Goal: Find specific page/section: Find specific page/section

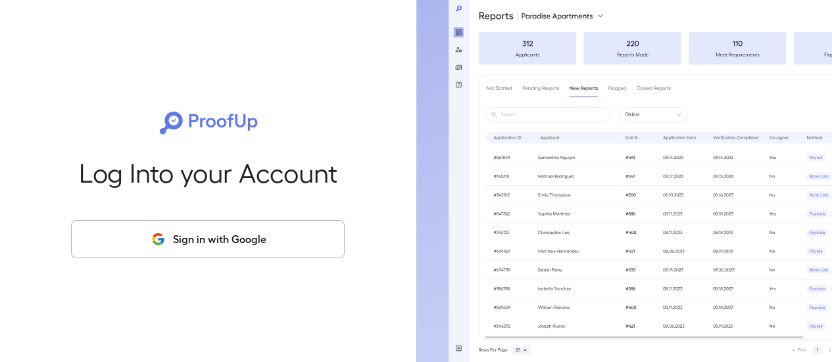
click at [169, 237] on button "Sign in with Google" at bounding box center [208, 239] width 274 height 38
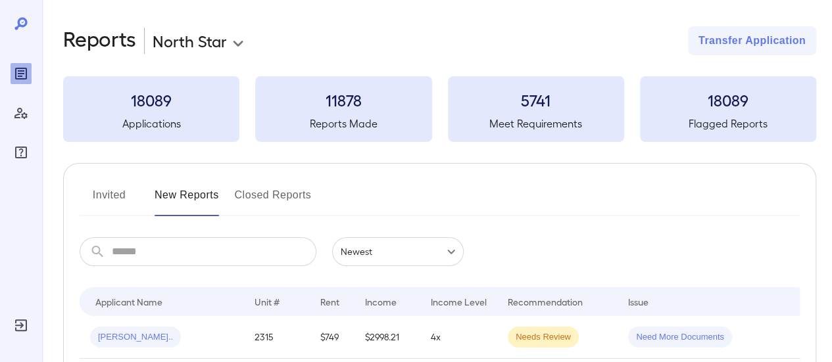
scroll to position [132, 0]
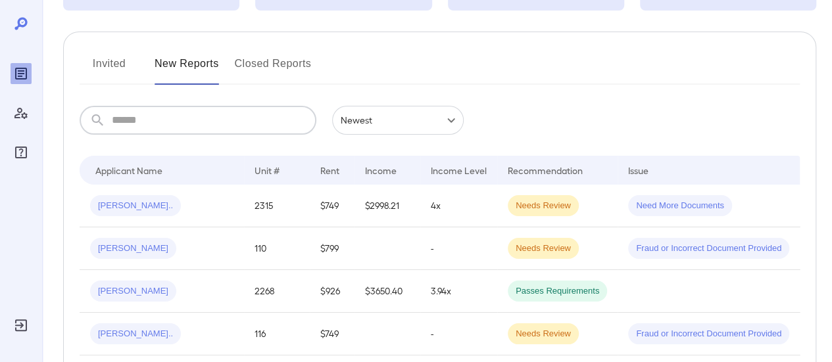
click at [159, 118] on input "text" at bounding box center [214, 120] width 205 height 29
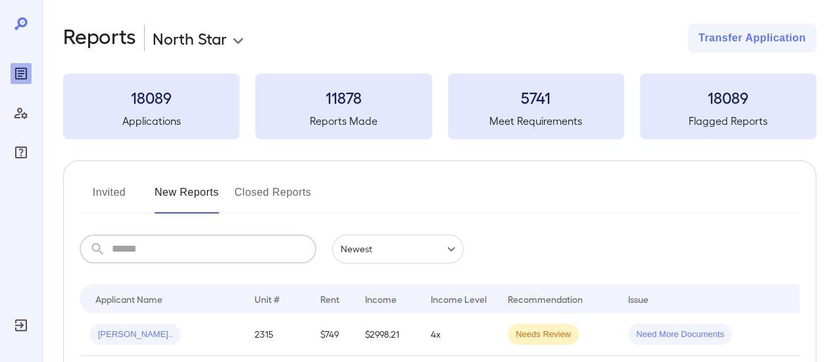
scroll to position [0, 0]
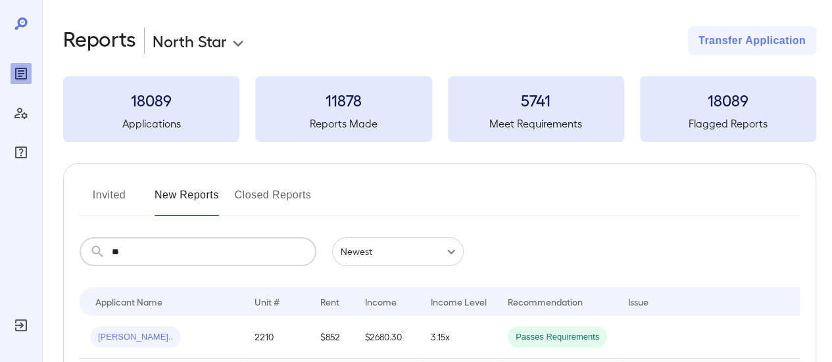
type input "*"
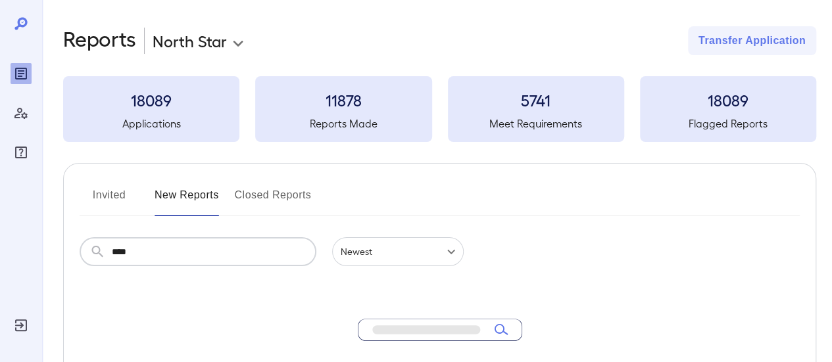
type input "****"
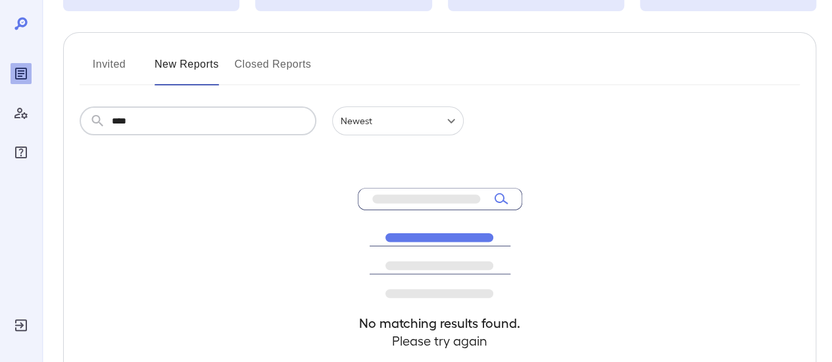
scroll to position [132, 0]
click at [116, 58] on button "Invited" at bounding box center [109, 69] width 59 height 32
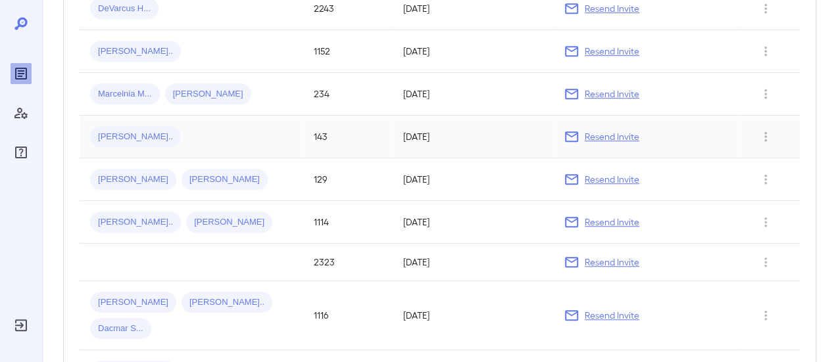
scroll to position [66, 0]
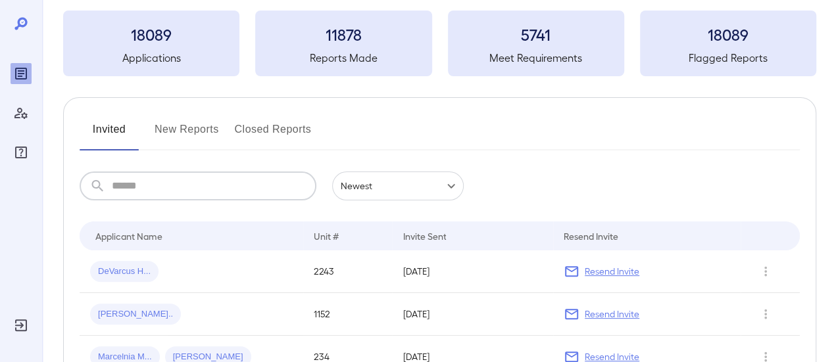
click at [143, 189] on input "text" at bounding box center [214, 186] width 205 height 29
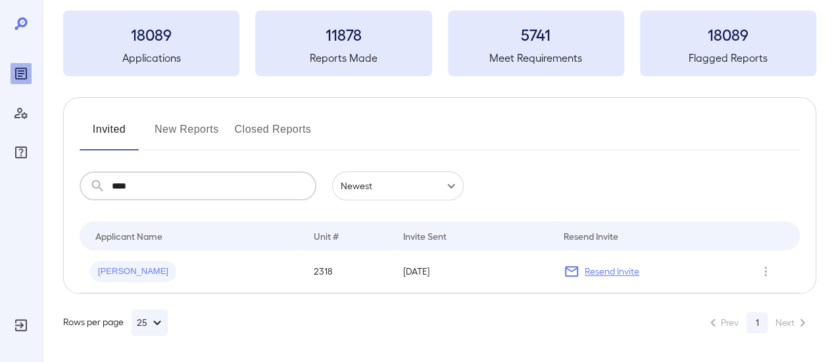
scroll to position [64, 0]
type input "****"
